Goal: Task Accomplishment & Management: Use online tool/utility

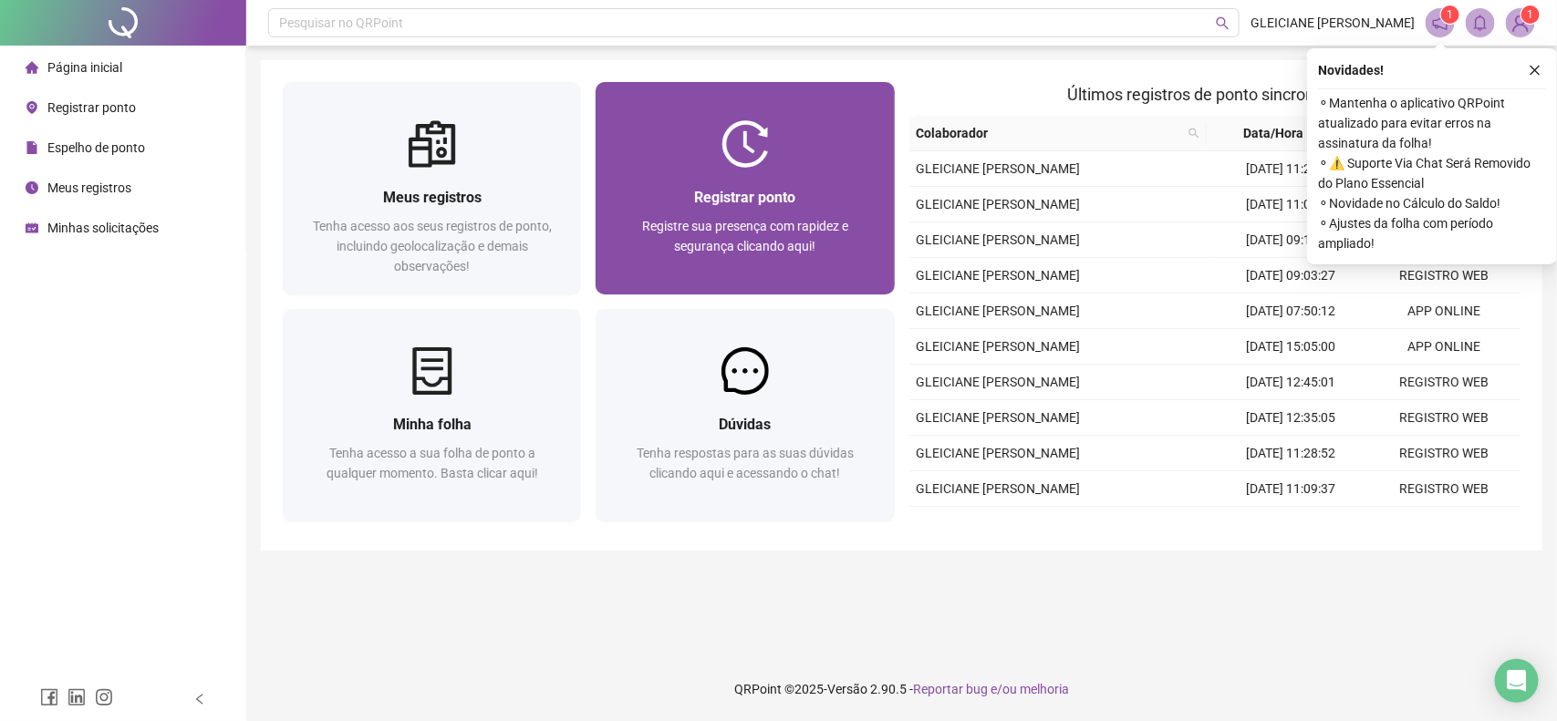
click at [760, 194] on span "Registrar ponto" at bounding box center [744, 197] width 101 height 17
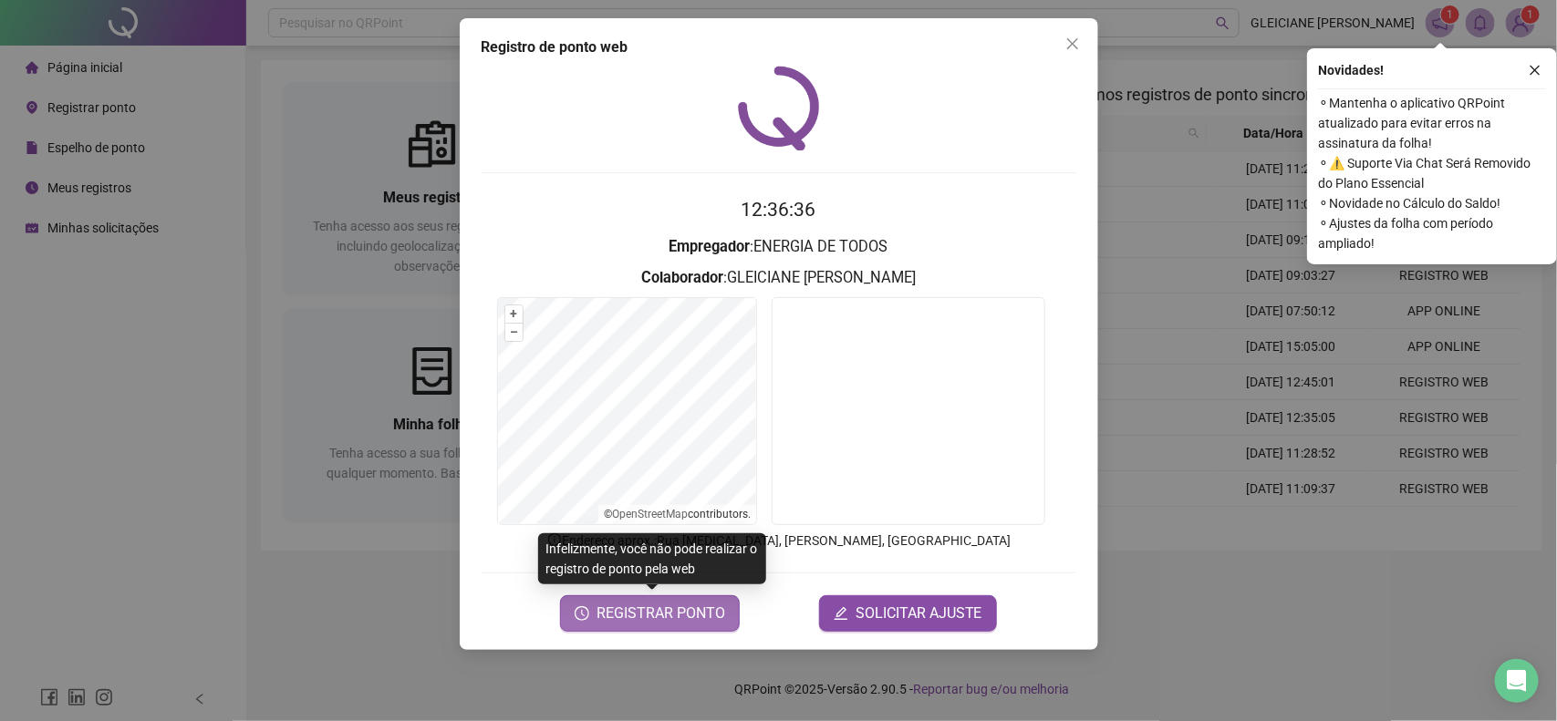
click at [652, 617] on span "REGISTRAR PONTO" at bounding box center [660, 614] width 129 height 22
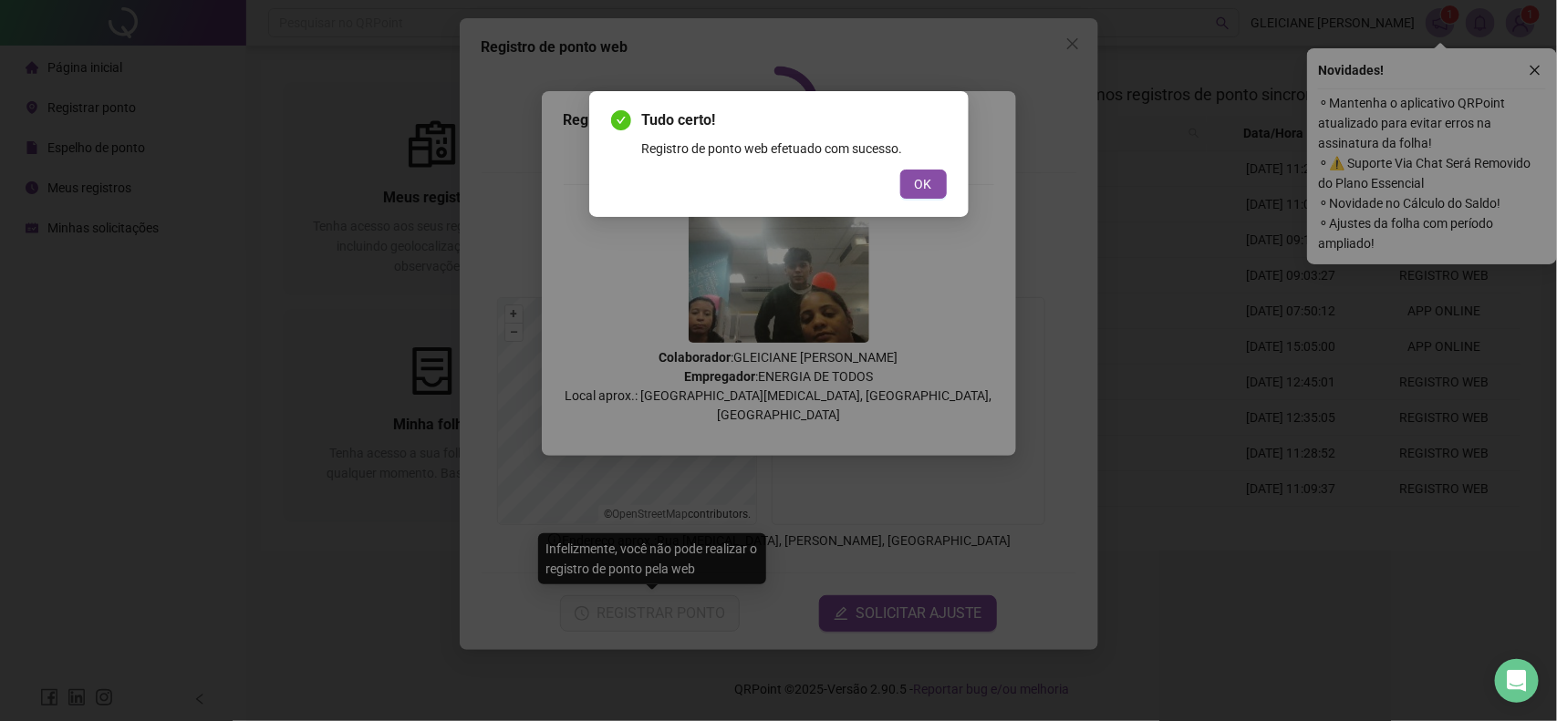
click at [915, 181] on span "OK" at bounding box center [923, 184] width 17 height 20
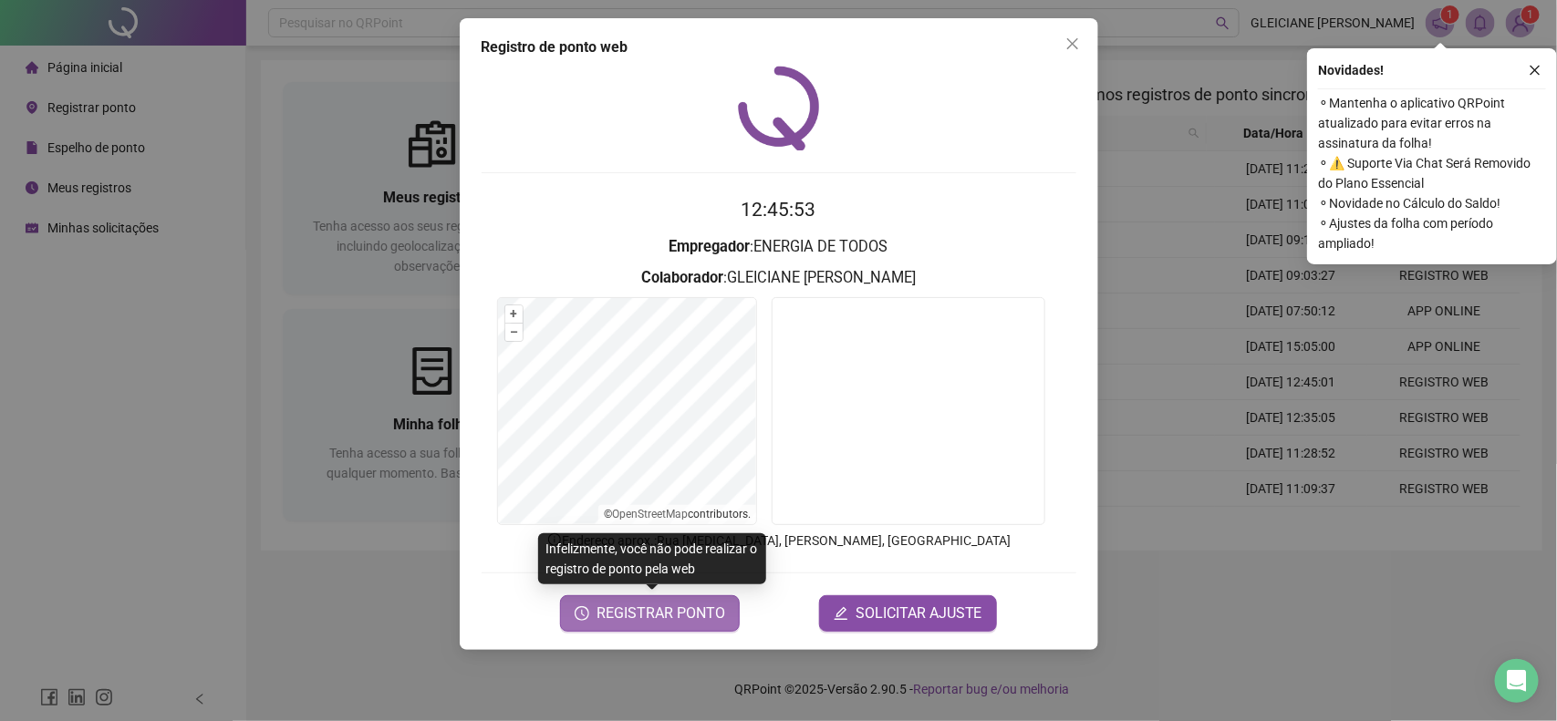
click at [684, 611] on span "REGISTRAR PONTO" at bounding box center [660, 614] width 129 height 22
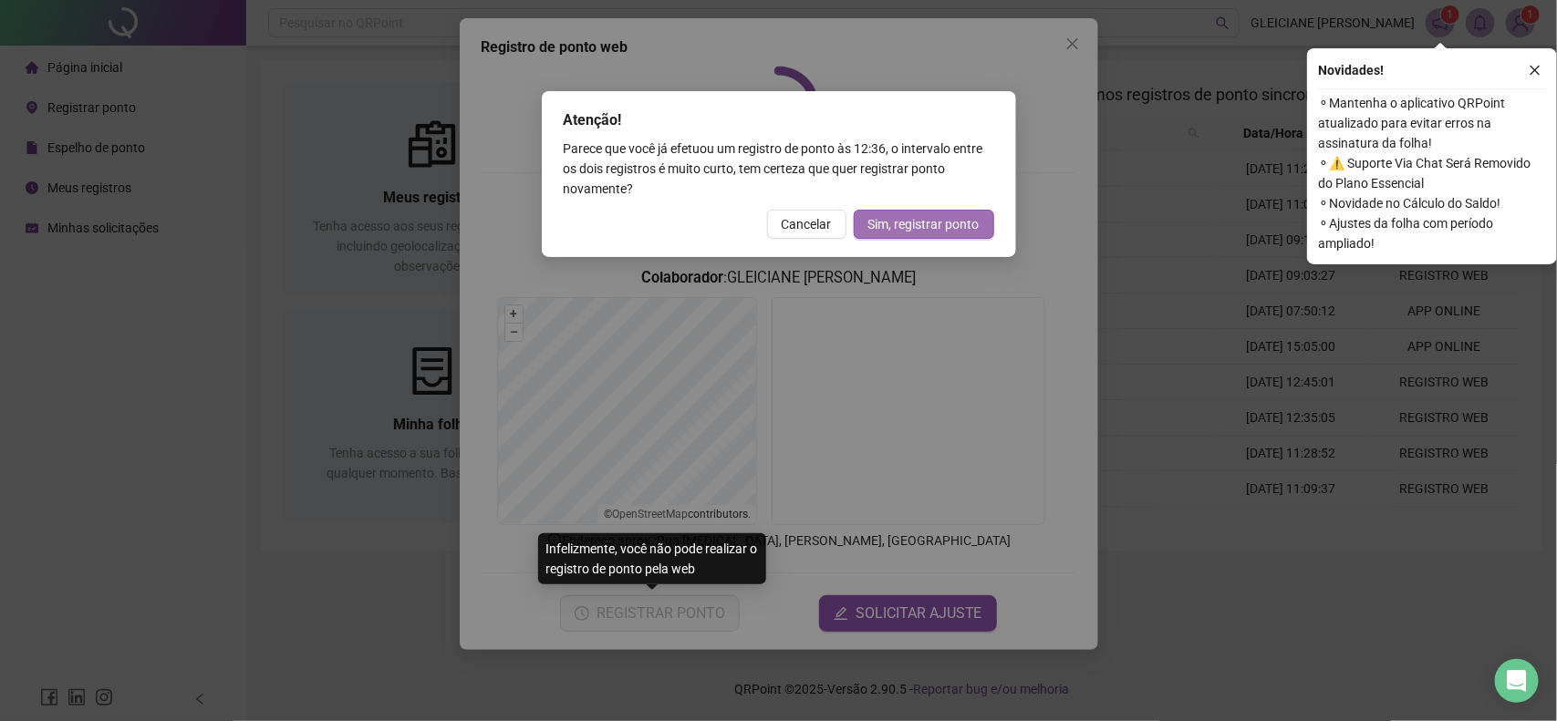
click at [921, 216] on span "Sim, registrar ponto" at bounding box center [923, 224] width 111 height 20
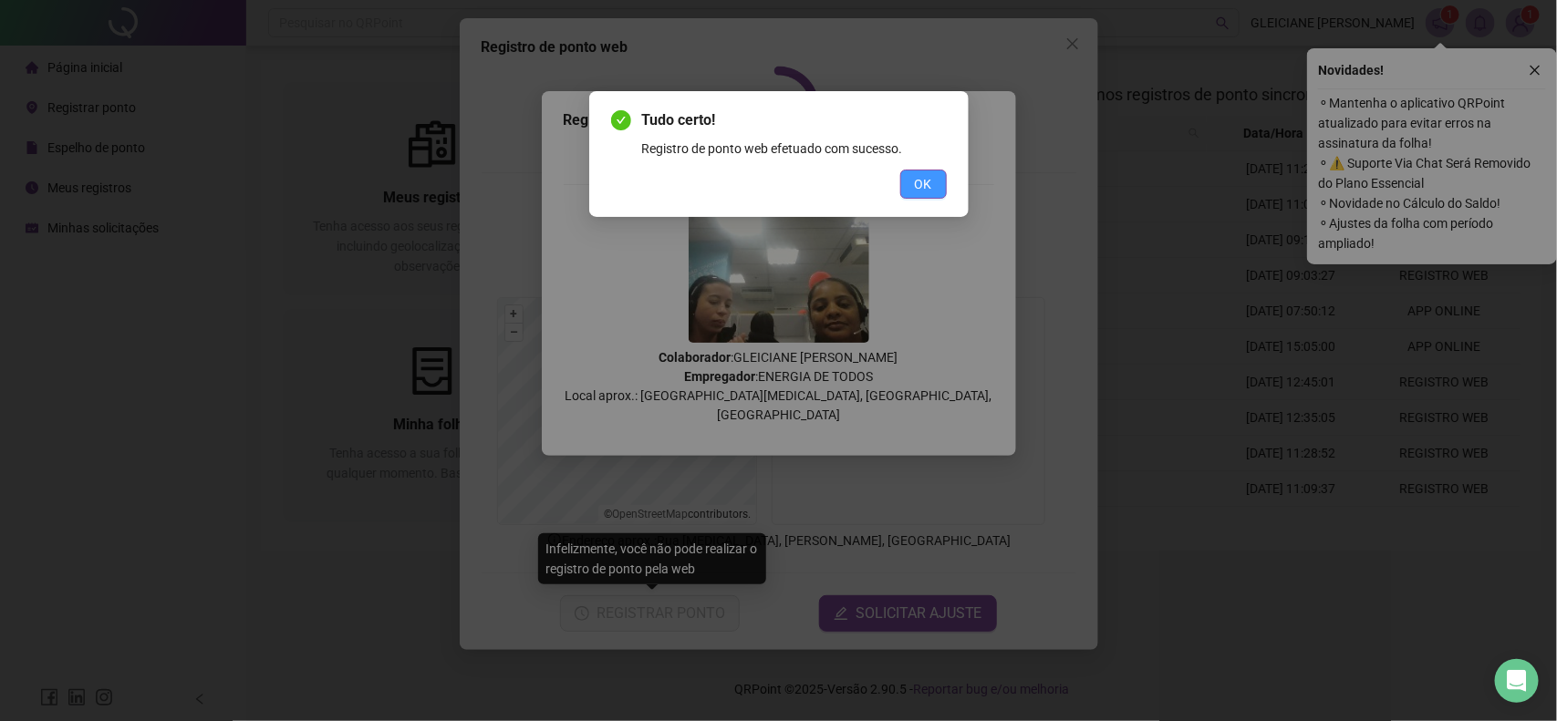
click at [921, 181] on span "OK" at bounding box center [923, 184] width 17 height 20
